Goal: Browse casually

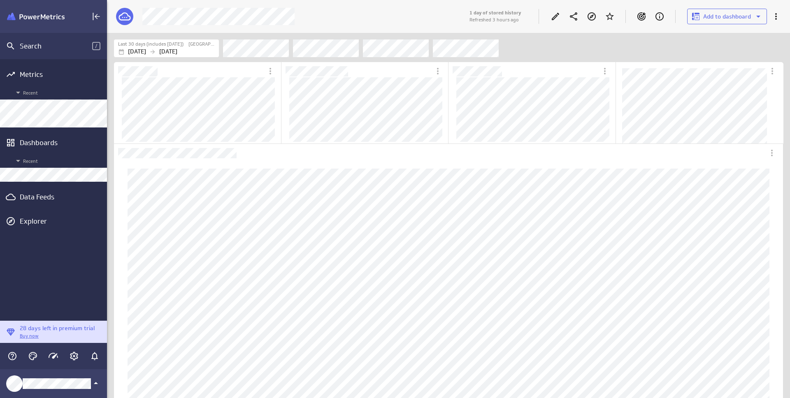
scroll to position [399, 683]
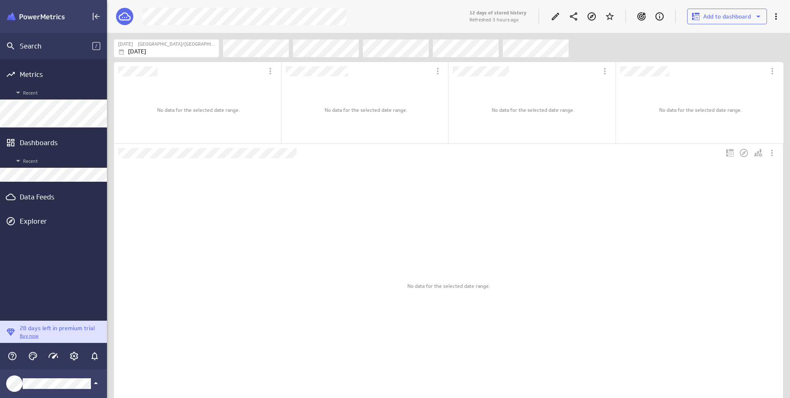
scroll to position [4, 4]
